Goal: Navigation & Orientation: Find specific page/section

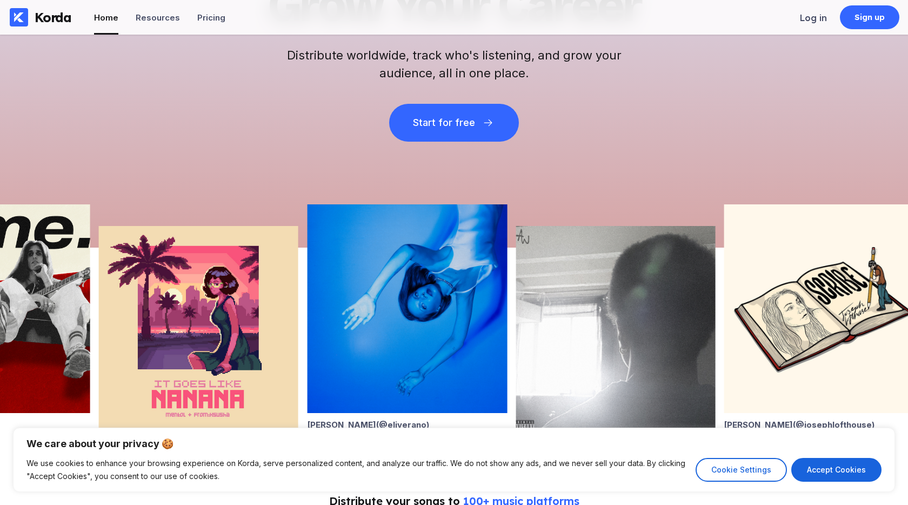
scroll to position [192, 0]
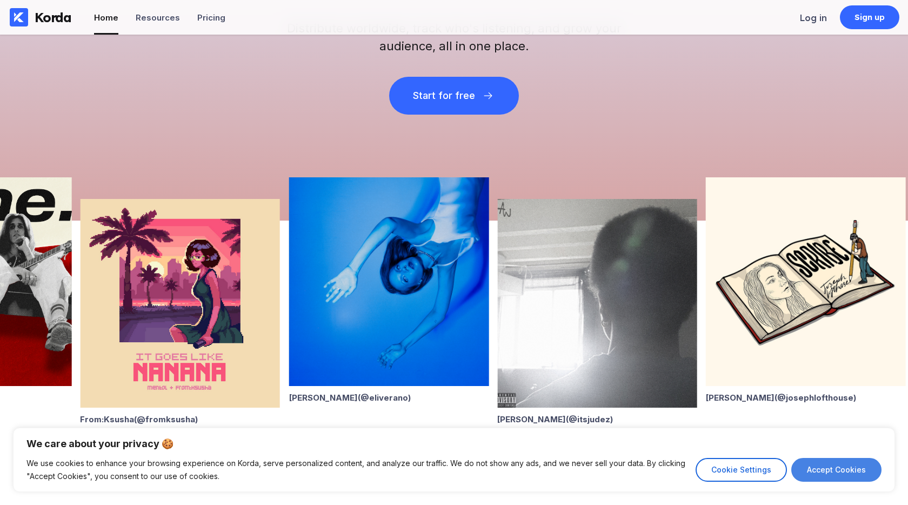
click at [863, 470] on button "Accept Cookies" at bounding box center [837, 470] width 90 height 24
checkbox input "true"
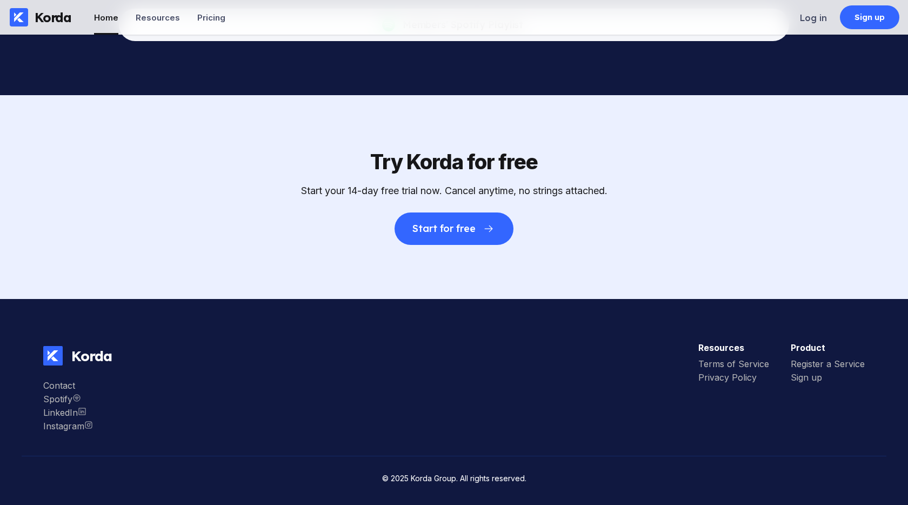
scroll to position [3404, 0]
click at [63, 386] on div "Contact" at bounding box center [68, 385] width 50 height 11
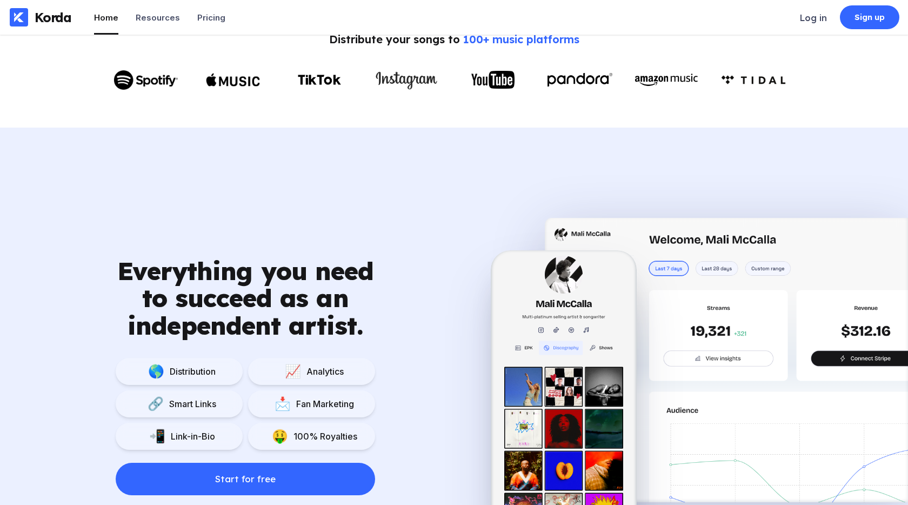
scroll to position [0, 0]
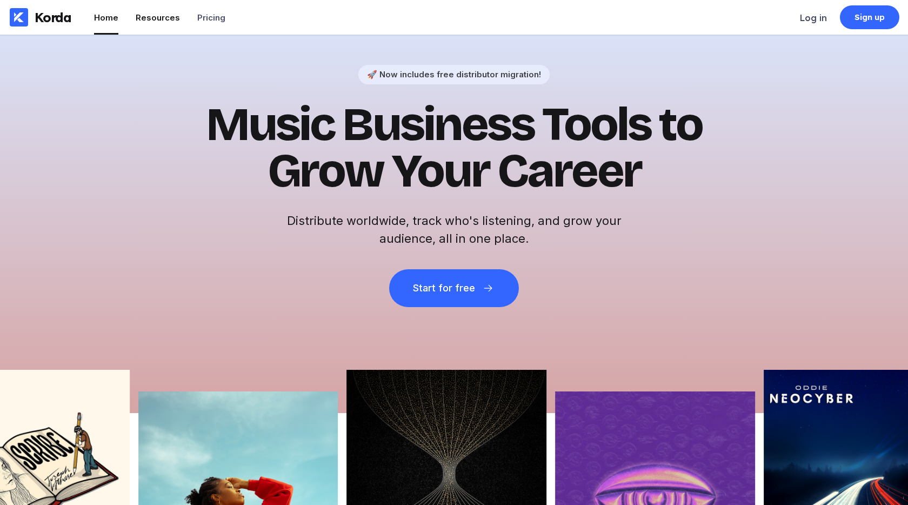
click at [154, 21] on div "Resources" at bounding box center [158, 17] width 44 height 10
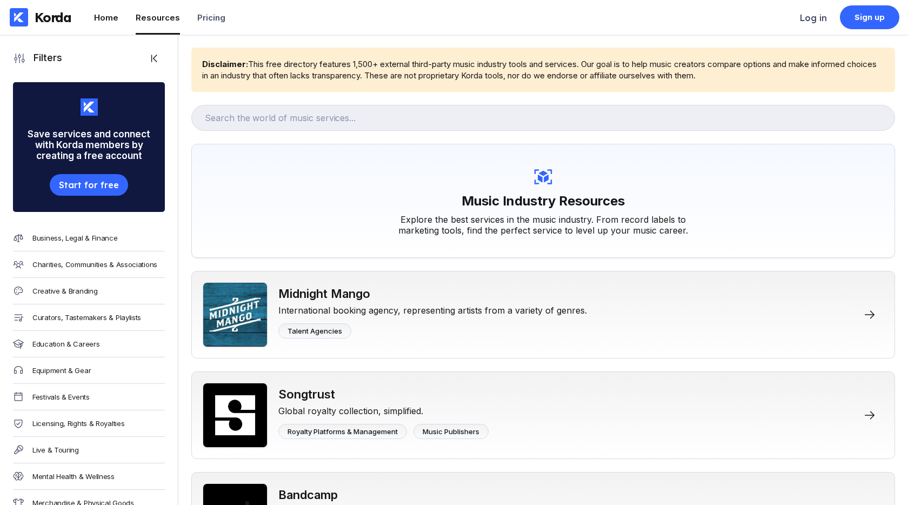
click at [111, 22] on li "Home" at bounding box center [106, 17] width 24 height 35
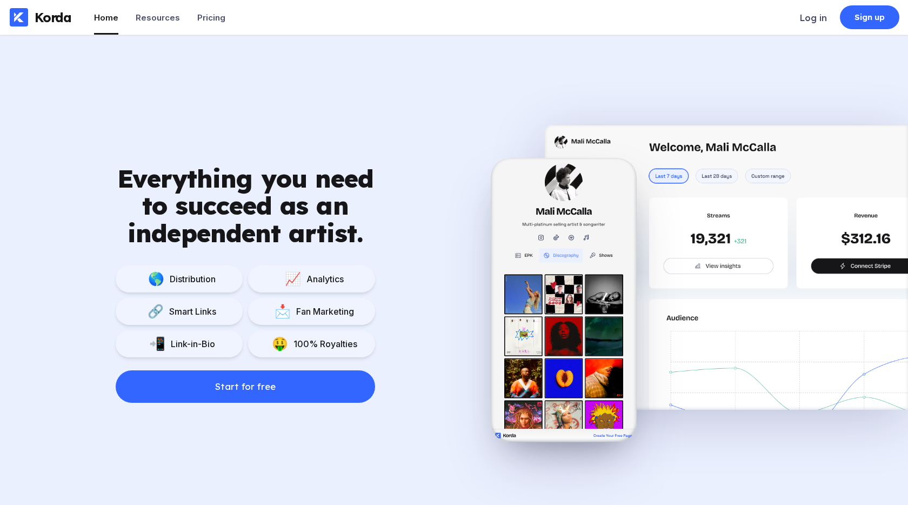
scroll to position [722, 0]
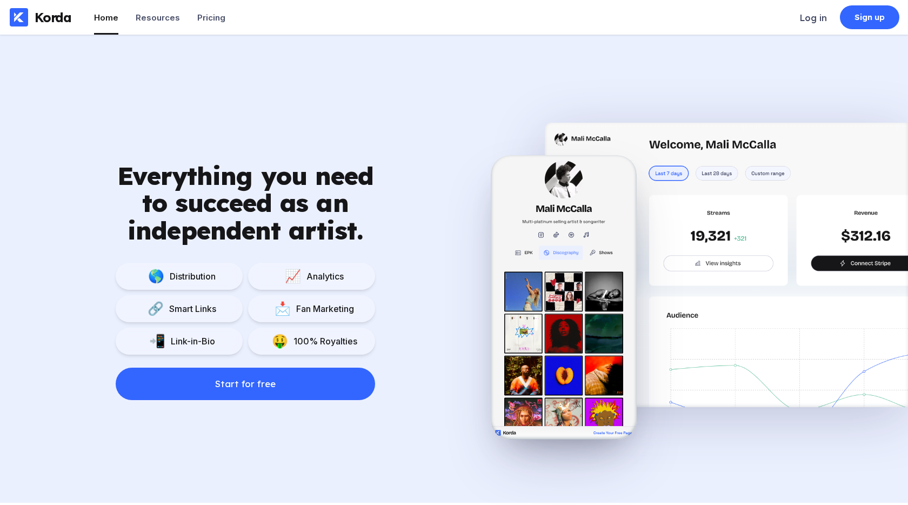
click at [213, 314] on div "🔗 Smart Links" at bounding box center [179, 308] width 127 height 27
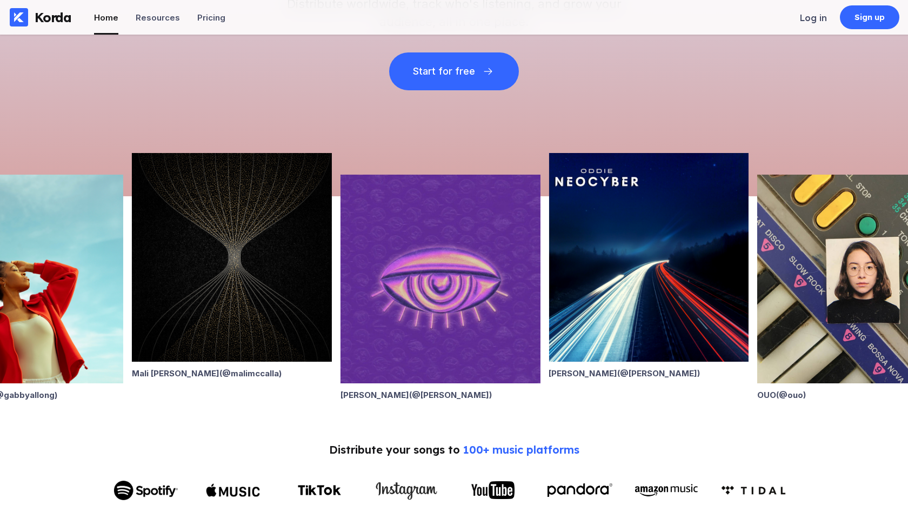
scroll to position [0, 0]
